Goal: Transaction & Acquisition: Purchase product/service

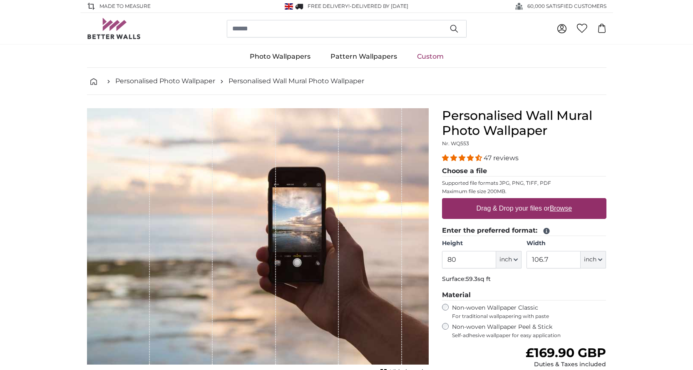
drag, startPoint x: 461, startPoint y: 257, endPoint x: 428, endPoint y: 263, distance: 33.5
click at [432, 261] on product-detail "Cancel Crop image Hide lengths Personalised Wall Mural Photo Wallpaper Nr. WQ55…" at bounding box center [346, 288] width 533 height 387
type input "94"
drag, startPoint x: 555, startPoint y: 262, endPoint x: 523, endPoint y: 268, distance: 32.6
click at [523, 268] on div "Height 94 ft inch Centimeter (cm) Inches (inch) Feet (ft. in.) Width 106.7 ft i…" at bounding box center [524, 253] width 164 height 29
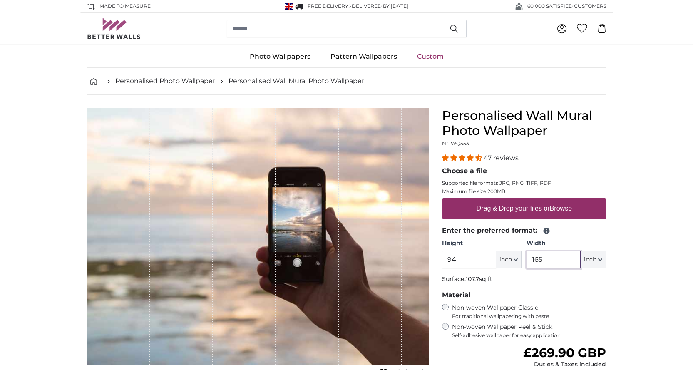
type input "165"
click at [505, 205] on label "Drag & Drop your files or Browse" at bounding box center [524, 208] width 102 height 17
click at [505, 201] on input "Drag & Drop your files or Browse" at bounding box center [524, 199] width 164 height 2
type input "**********"
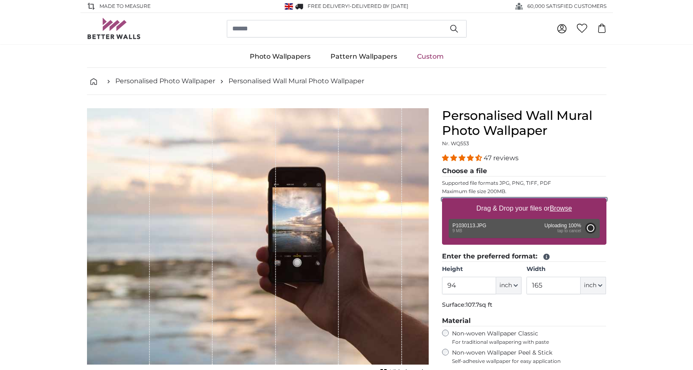
type input "80"
type input "106.4"
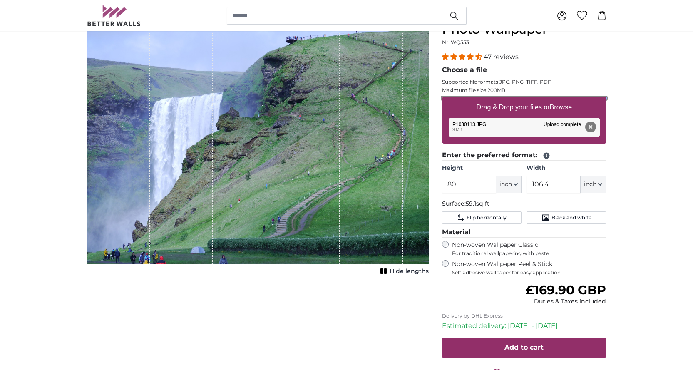
scroll to position [93, 0]
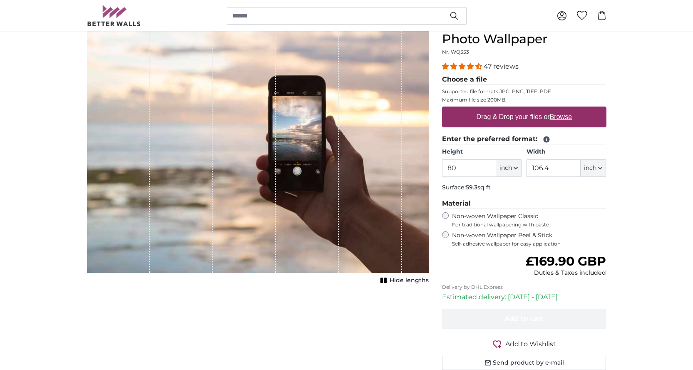
drag, startPoint x: 463, startPoint y: 169, endPoint x: 400, endPoint y: 176, distance: 63.2
click at [400, 176] on product-detail "Cancel Crop image Hide lengths Personalised Wall Mural Photo Wallpaper Nr. WQ55…" at bounding box center [346, 196] width 533 height 387
type input "94"
drag, startPoint x: 554, startPoint y: 169, endPoint x: 504, endPoint y: 185, distance: 52.4
click at [513, 175] on div "Height 94 ft inch Centimeter (cm) Inches (inch) Feet (ft. in.) Width 106.4 ft i…" at bounding box center [524, 162] width 164 height 29
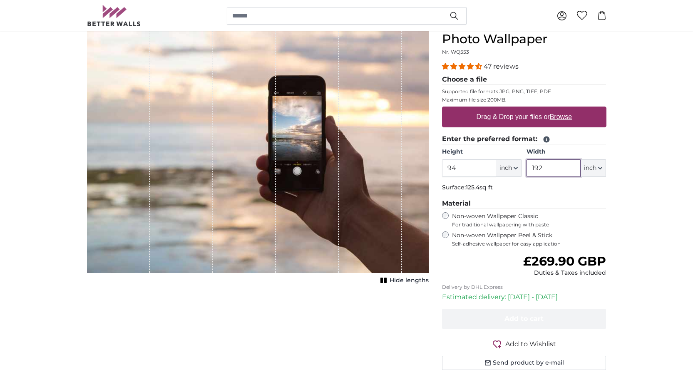
type input "192"
click at [519, 115] on label "Drag & Drop your files or Browse" at bounding box center [524, 117] width 102 height 17
click at [519, 109] on input "Drag & Drop your files or Browse" at bounding box center [524, 108] width 164 height 2
type input "**********"
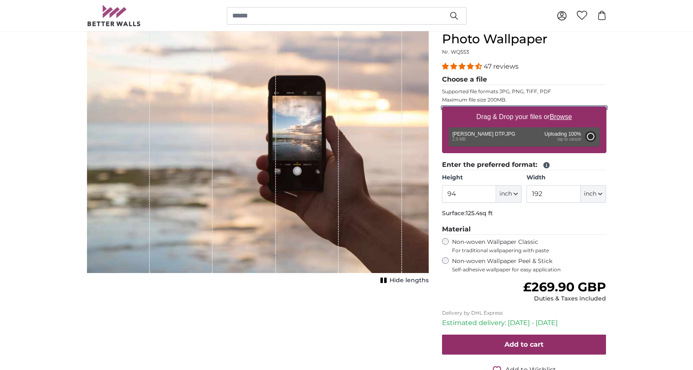
type input "80"
type input "106.4"
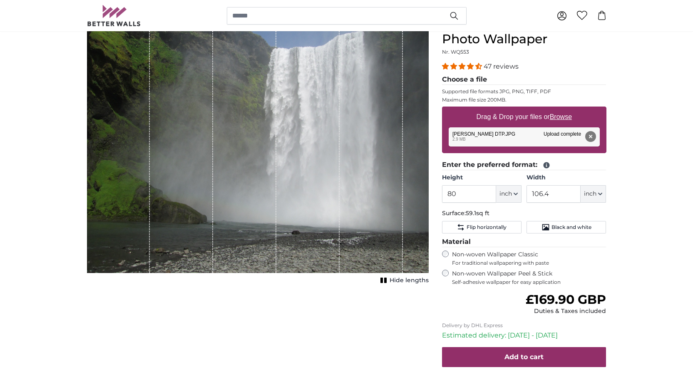
drag, startPoint x: 269, startPoint y: 185, endPoint x: 274, endPoint y: 100, distance: 85.4
click at [276, 84] on div "1 of 1" at bounding box center [244, 145] width 63 height 256
click at [526, 9] on div "0 0" at bounding box center [346, 15] width 519 height 31
click at [591, 136] on button "Remove" at bounding box center [590, 136] width 11 height 11
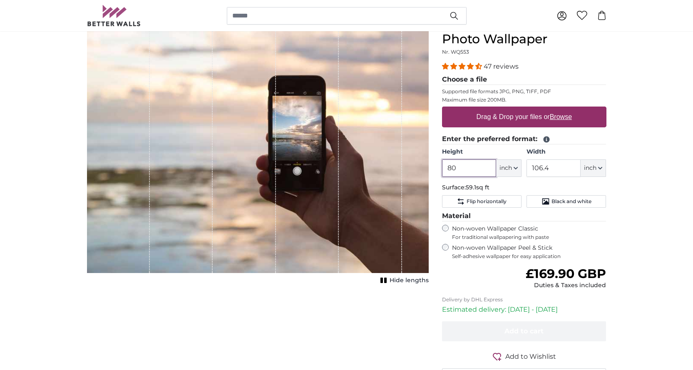
drag, startPoint x: 462, startPoint y: 170, endPoint x: 415, endPoint y: 187, distance: 49.6
click at [423, 175] on product-detail "Cancel Crop image Hide lengths Personalised Wall Mural Photo Wallpaper Nr. WQ55…" at bounding box center [346, 202] width 533 height 399
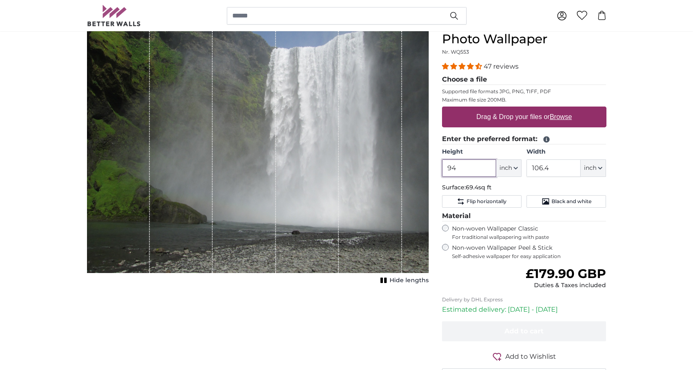
type input "94"
drag, startPoint x: 555, startPoint y: 167, endPoint x: 521, endPoint y: 170, distance: 33.8
click at [521, 170] on div "Height 94 ft inch Centimeter (cm) Inches (inch) Feet (ft. in.) Width 106.4 ft i…" at bounding box center [524, 162] width 164 height 29
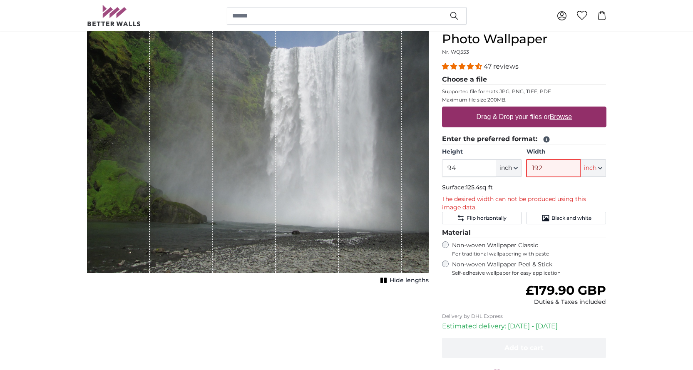
type input "192"
click at [562, 116] on u "Browse" at bounding box center [561, 116] width 22 height 7
click at [562, 109] on input "Drag & Drop your files or Browse" at bounding box center [524, 108] width 164 height 2
type input "**********"
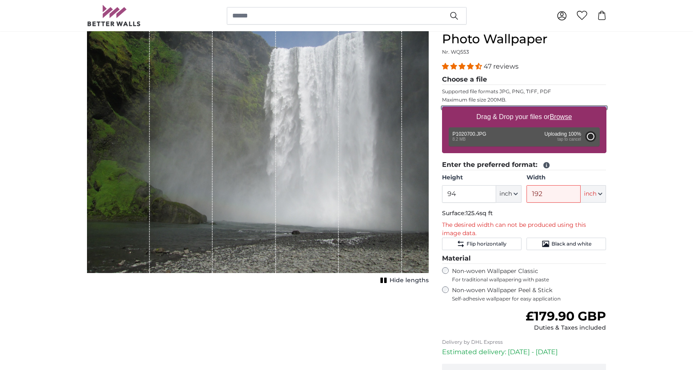
type input "80"
type input "106.4"
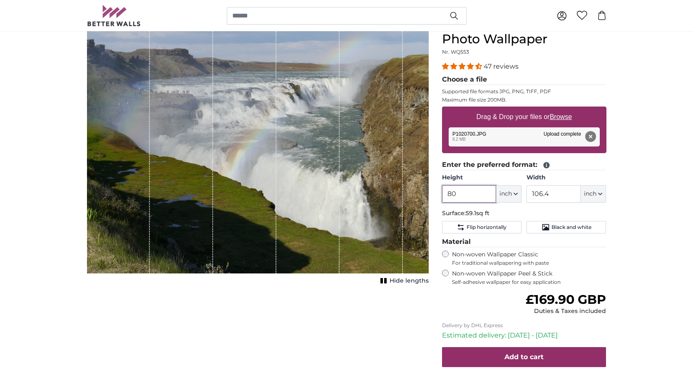
drag, startPoint x: 462, startPoint y: 193, endPoint x: 384, endPoint y: 235, distance: 88.5
click at [387, 200] on product-detail "Cancel Crop image Hide lengths Personalised Wall Mural Photo Wallpaper Nr. WQ55…" at bounding box center [346, 215] width 533 height 425
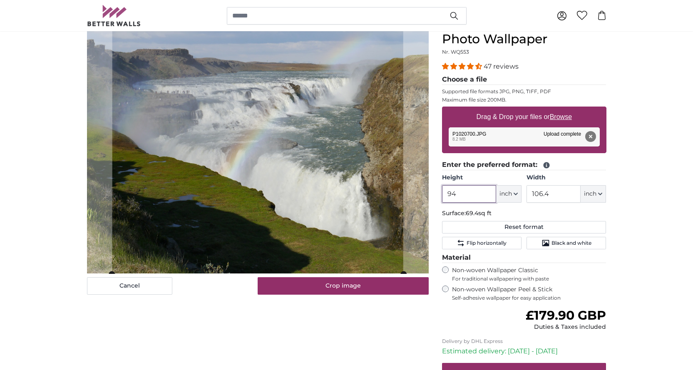
type input "94"
drag, startPoint x: 554, startPoint y: 195, endPoint x: 510, endPoint y: 201, distance: 44.5
click at [515, 196] on div "Height 94 ft inch Centimeter (cm) Inches (inch) Feet (ft. in.) Width 106.4 ft i…" at bounding box center [524, 188] width 164 height 29
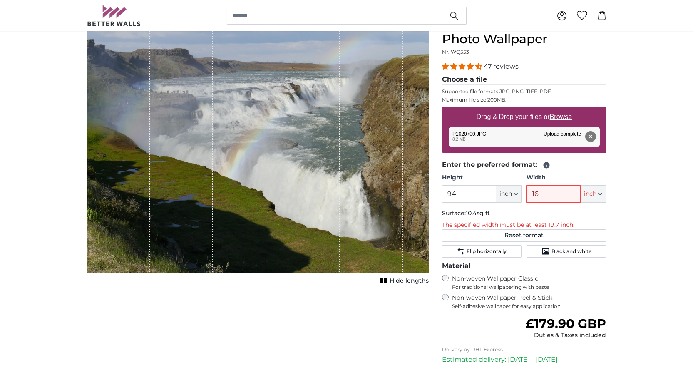
type input "162"
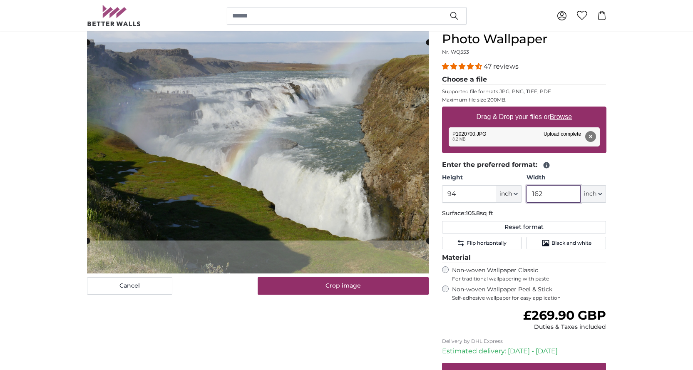
click at [278, 82] on cropper-handle at bounding box center [258, 141] width 342 height 198
click at [279, 162] on cropper-handle at bounding box center [258, 143] width 342 height 198
type input "162"
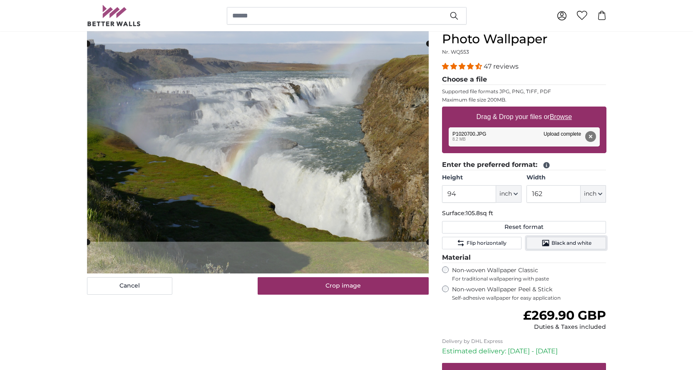
click at [561, 244] on span "Black and white" at bounding box center [571, 243] width 40 height 7
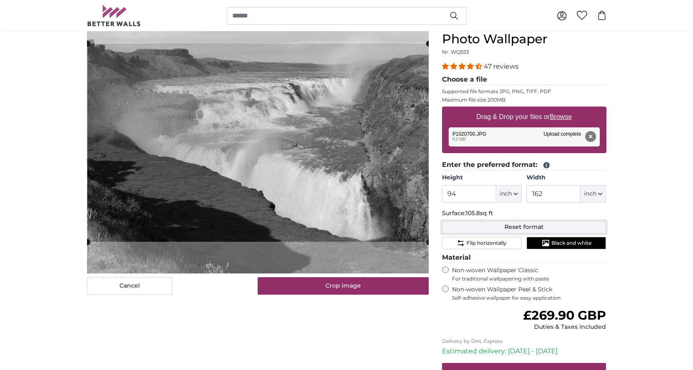
click at [508, 225] on button "Reset format" at bounding box center [524, 227] width 164 height 12
type input "80"
type input "106.4"
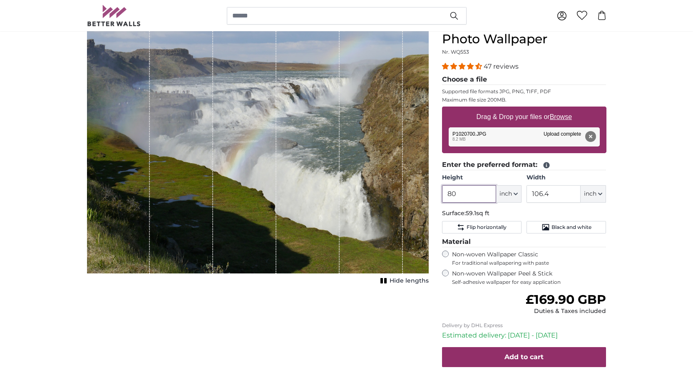
drag, startPoint x: 462, startPoint y: 194, endPoint x: 376, endPoint y: 225, distance: 90.7
click at [377, 206] on product-detail "Cancel Crop image Hide lengths Personalised Wall Mural Photo Wallpaper Nr. WQ55…" at bounding box center [346, 215] width 533 height 425
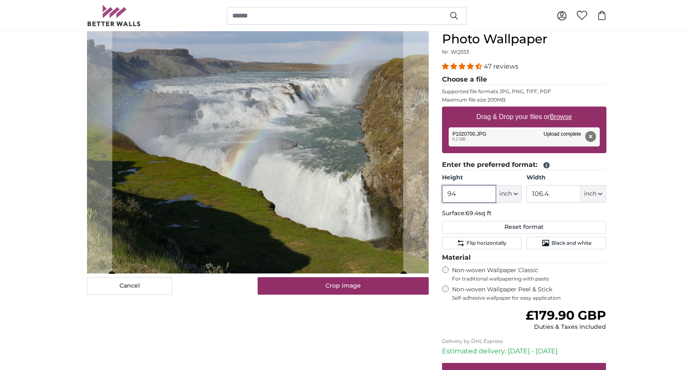
type input "94"
drag, startPoint x: 556, startPoint y: 196, endPoint x: 512, endPoint y: 195, distance: 44.1
click at [512, 195] on div "Height 94 ft inch Centimeter (cm) Inches (inch) Feet (ft. in.) Width 106.4 ft i…" at bounding box center [524, 188] width 164 height 29
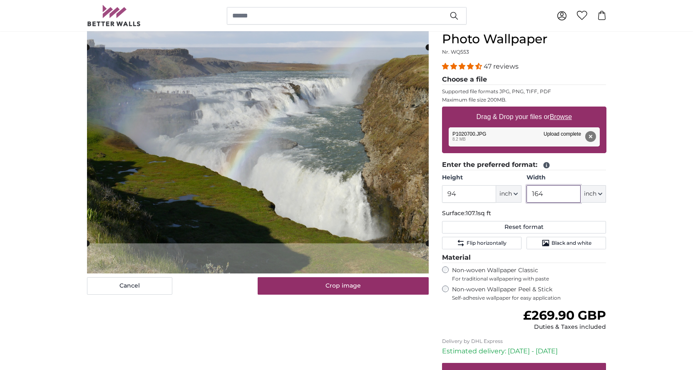
drag, startPoint x: 542, startPoint y: 194, endPoint x: 524, endPoint y: 198, distance: 18.8
click at [524, 197] on div "Height 94 ft inch Centimeter (cm) Inches (inch) Feet (ft. in.) Width 164 ft inc…" at bounding box center [524, 188] width 164 height 29
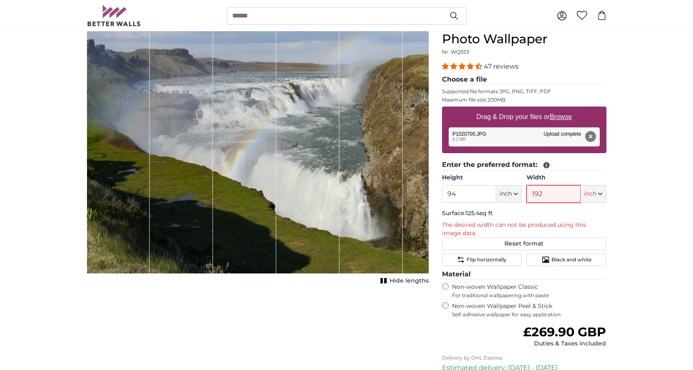
drag, startPoint x: 542, startPoint y: 193, endPoint x: 536, endPoint y: 193, distance: 6.2
click at [536, 193] on input "192" at bounding box center [553, 193] width 54 height 17
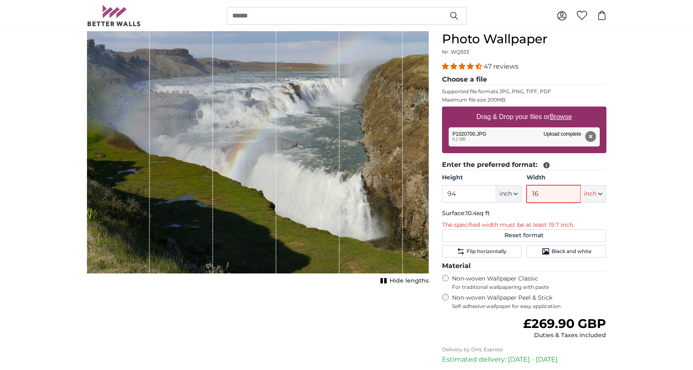
type input "162"
